Goal: Navigation & Orientation: Find specific page/section

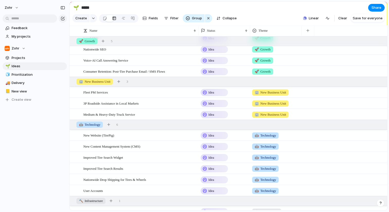
scroll to position [47, 0]
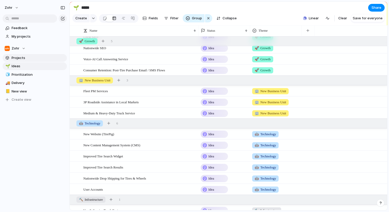
click at [21, 58] on span "Projects" at bounding box center [38, 57] width 53 height 5
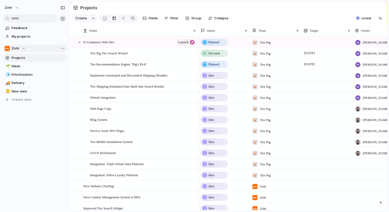
click at [24, 49] on div "Zohr" at bounding box center [15, 48] width 21 height 5
click at [28, 78] on span "Tire Pig" at bounding box center [22, 77] width 12 height 5
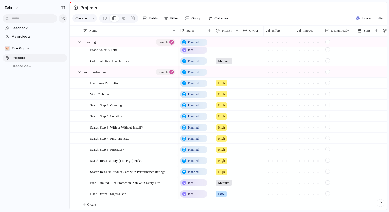
click at [41, 103] on div "Feedback My projects 🐷 Tire Pig Projects To pick up a draggable item, press the…" at bounding box center [34, 56] width 69 height 112
